Goal: Download file/media

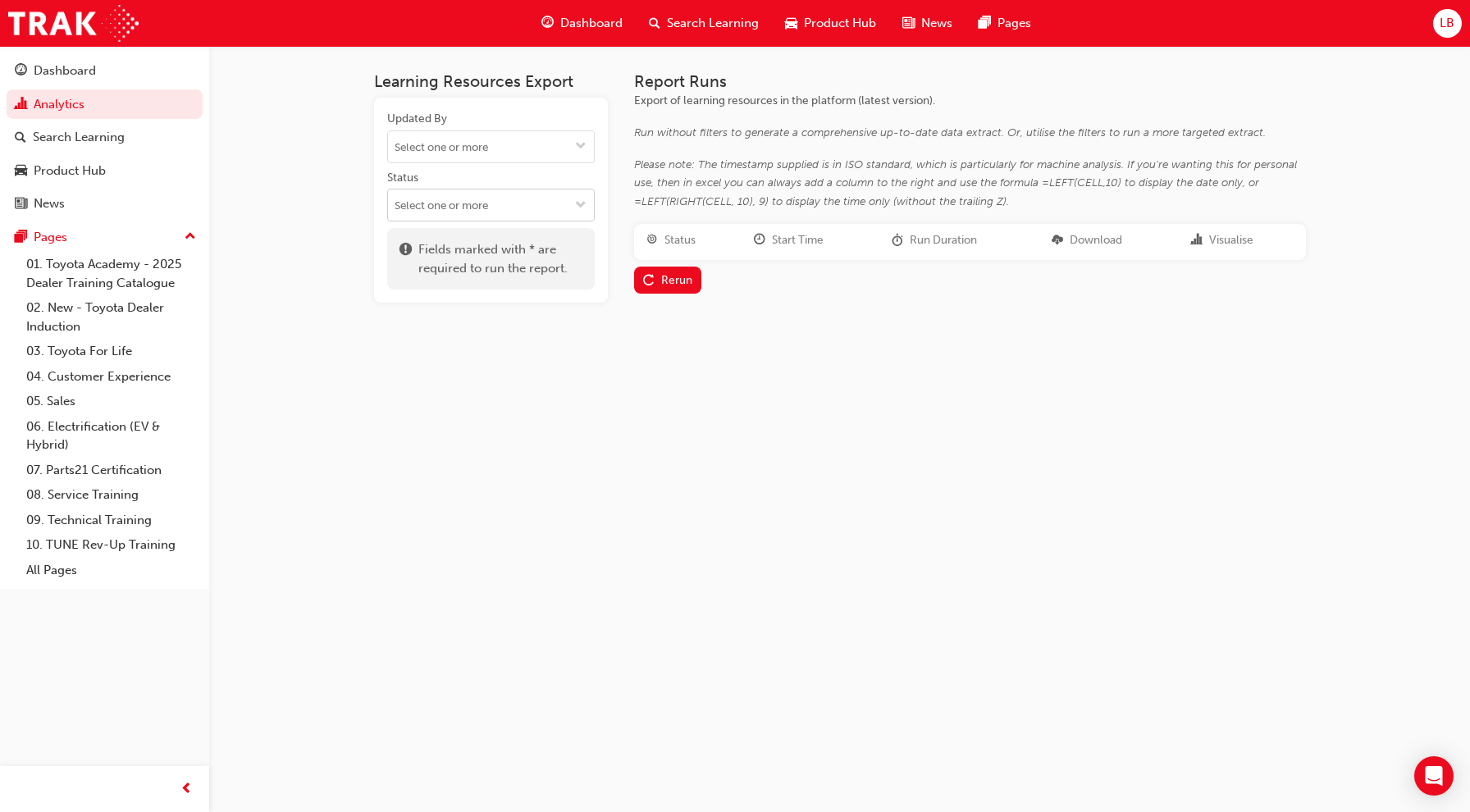
click at [579, 207] on span "down-icon" at bounding box center [581, 206] width 12 height 14
click at [509, 323] on li "LIVE" at bounding box center [491, 330] width 207 height 32
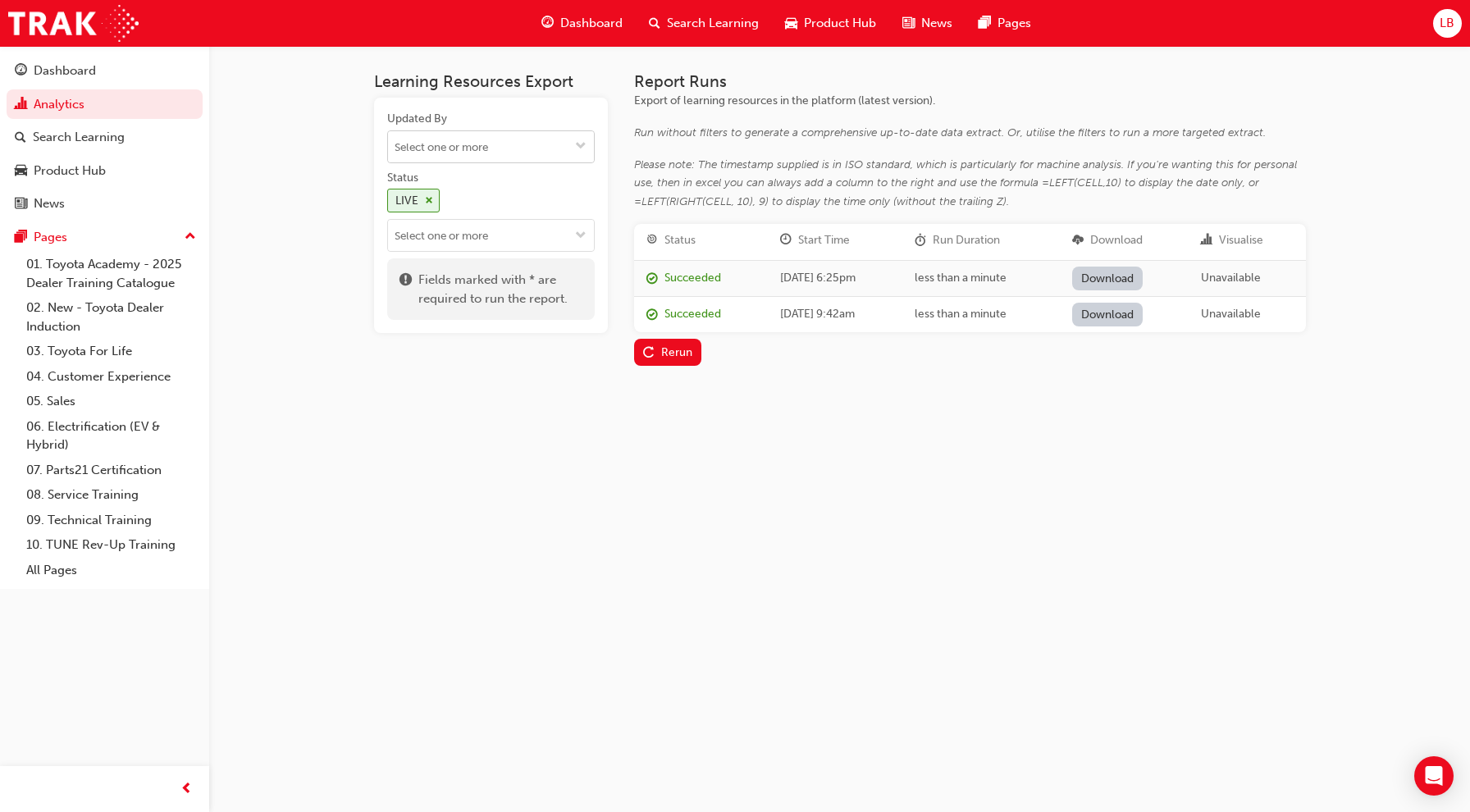
click at [547, 133] on input "Updated By" at bounding box center [491, 147] width 206 height 32
click at [315, 158] on div "Learning Resources Export Updated By No results, type at least 2 characters of …" at bounding box center [735, 406] width 1470 height 812
click at [681, 350] on div "Rerun" at bounding box center [677, 352] width 32 height 14
click at [1140, 286] on link "Download" at bounding box center [1107, 278] width 71 height 24
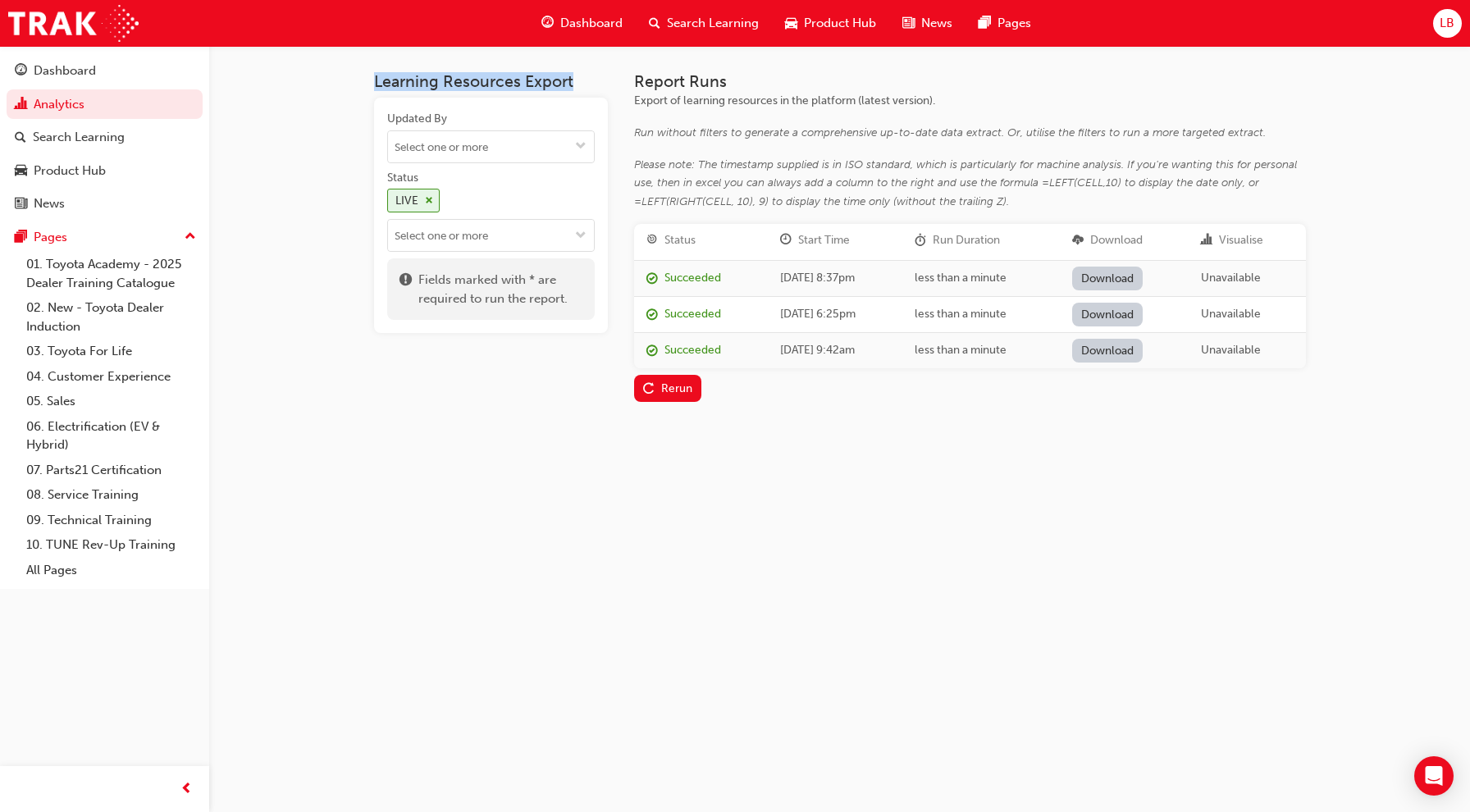
drag, startPoint x: 581, startPoint y: 82, endPoint x: 349, endPoint y: 77, distance: 232.1
click at [349, 77] on div "Learning Resources Export Updated By Status LIVE Fields marked with * are requi…" at bounding box center [840, 250] width 984 height 408
copy h3 "Learning Resources Export"
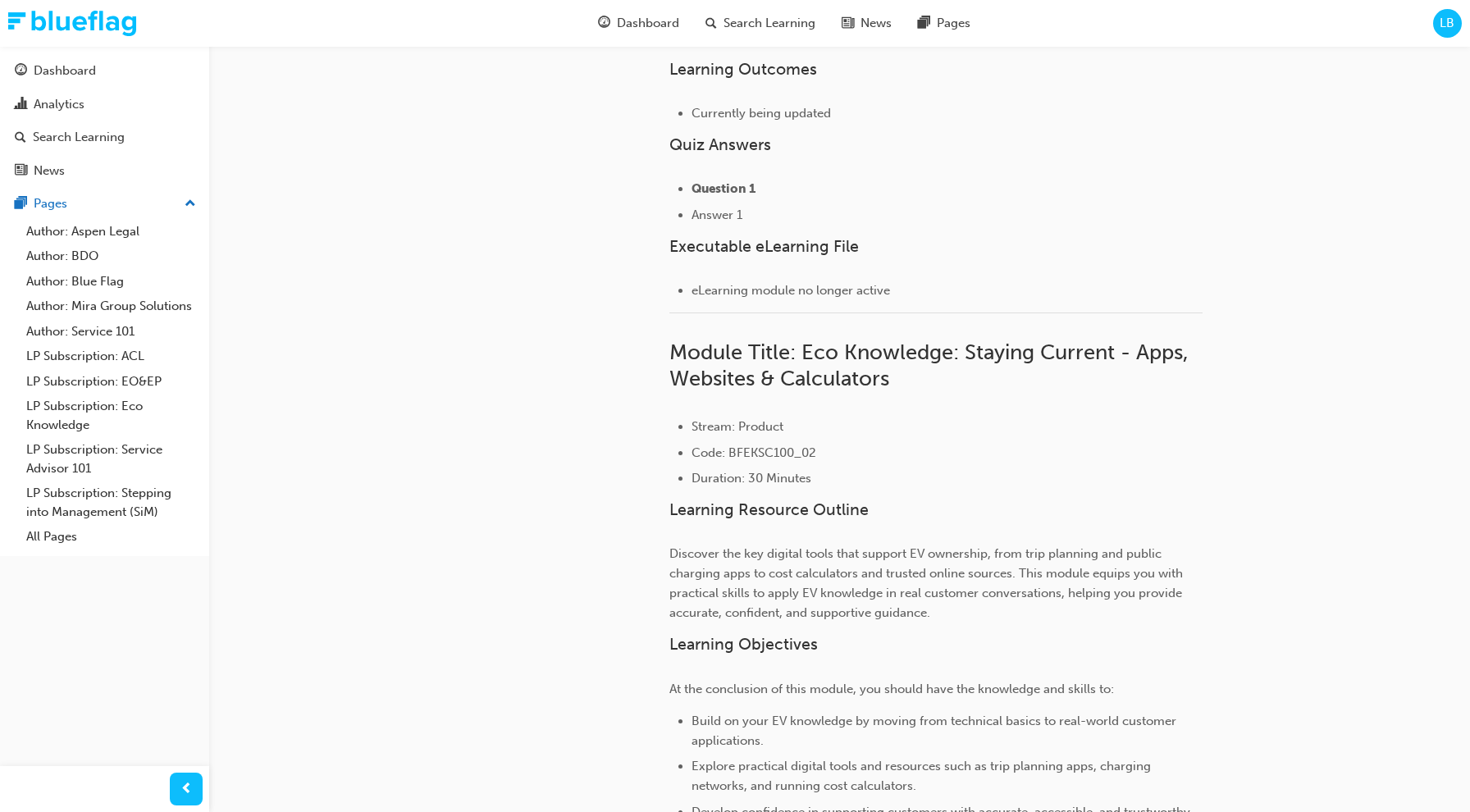
scroll to position [669, 0]
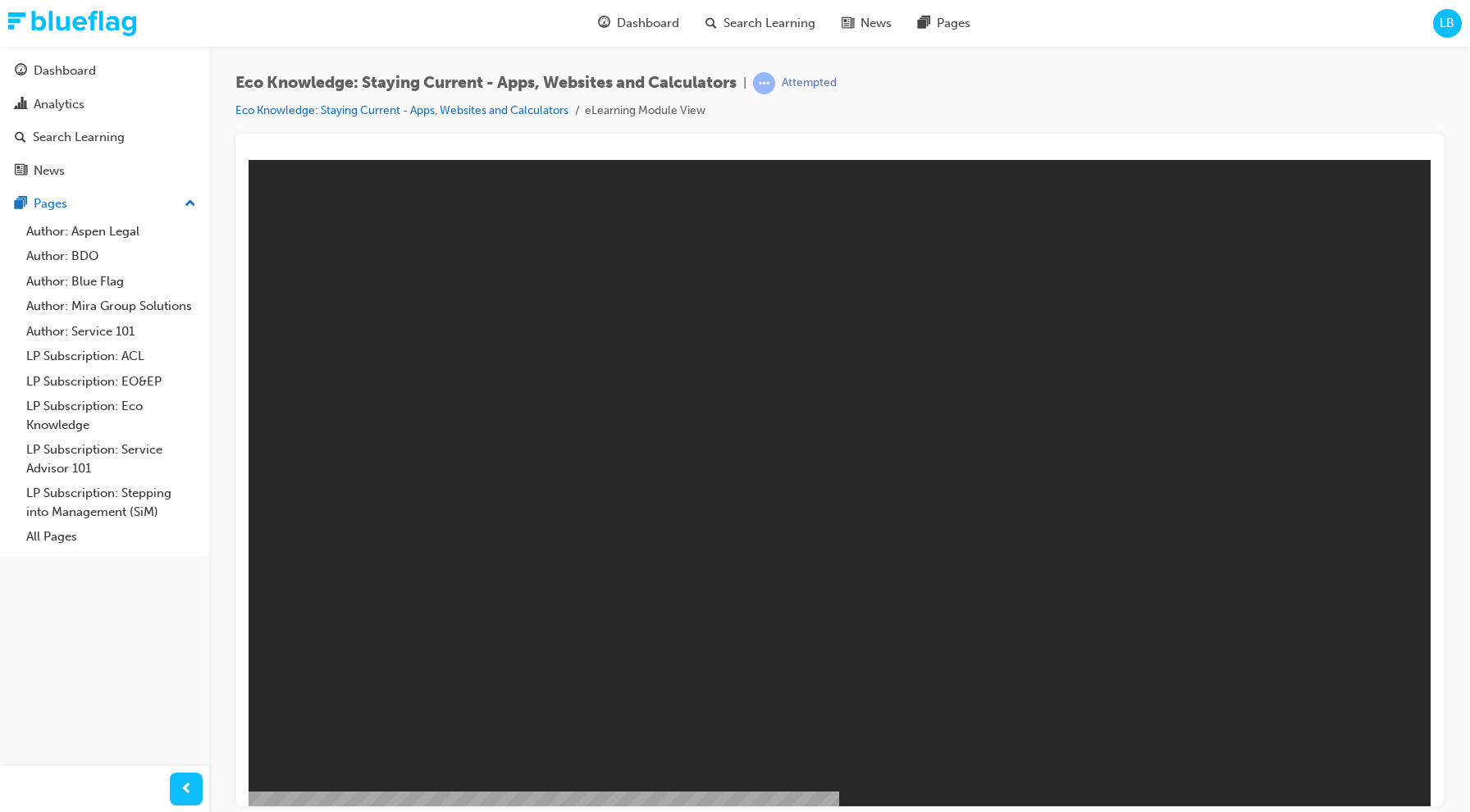
click at [419, 95] on div "Eco Knowledge: Staying Current - Apps, Websites and Calculators | Attempted Eco…" at bounding box center [536, 96] width 601 height 48
